Goal: Information Seeking & Learning: Learn about a topic

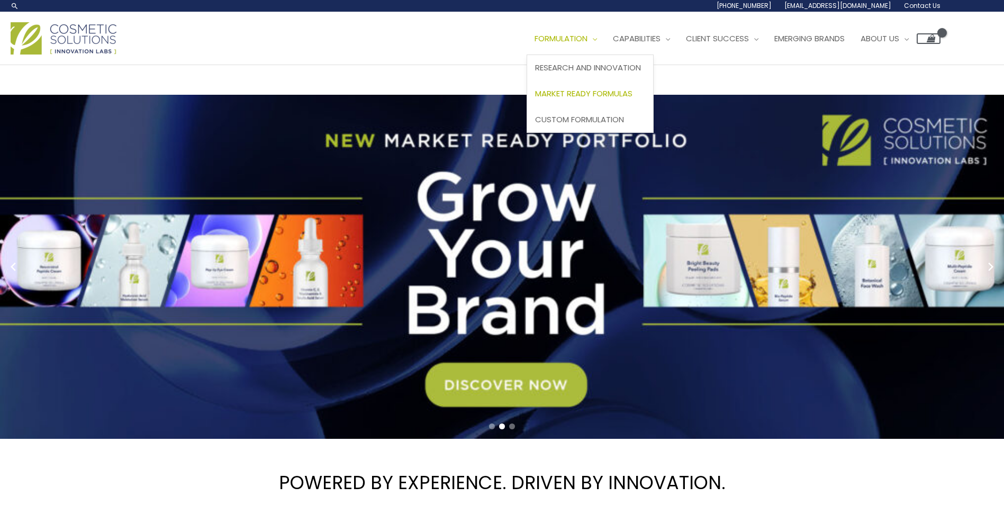
click at [617, 90] on span "Market Ready Formulas" at bounding box center [583, 93] width 97 height 11
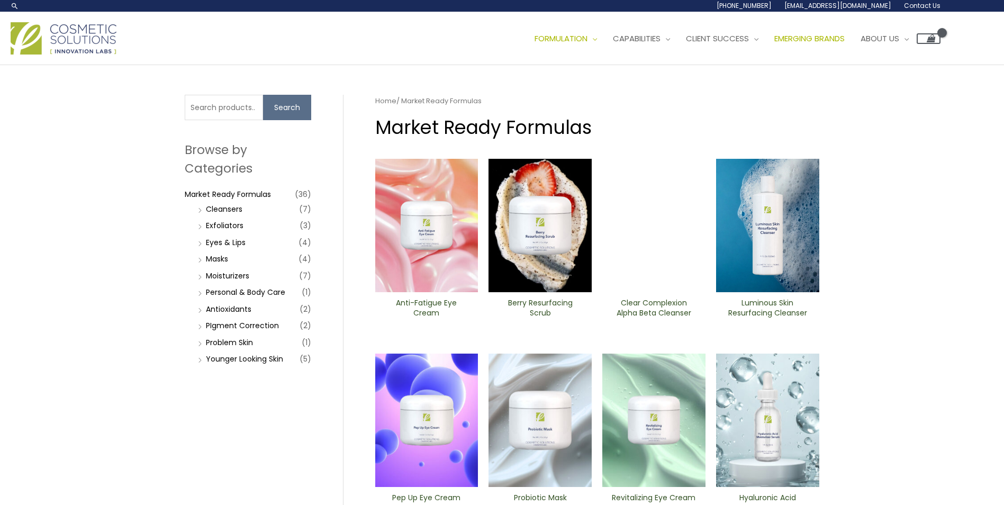
click at [816, 40] on span "Emerging Brands" at bounding box center [809, 38] width 70 height 11
